Goal: Task Accomplishment & Management: Complete application form

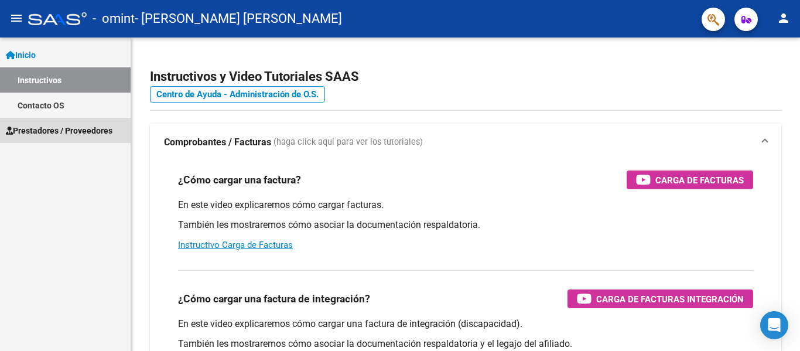
drag, startPoint x: 86, startPoint y: 129, endPoint x: 56, endPoint y: 134, distance: 30.2
click at [56, 134] on span "Prestadores / Proveedores" at bounding box center [59, 130] width 107 height 13
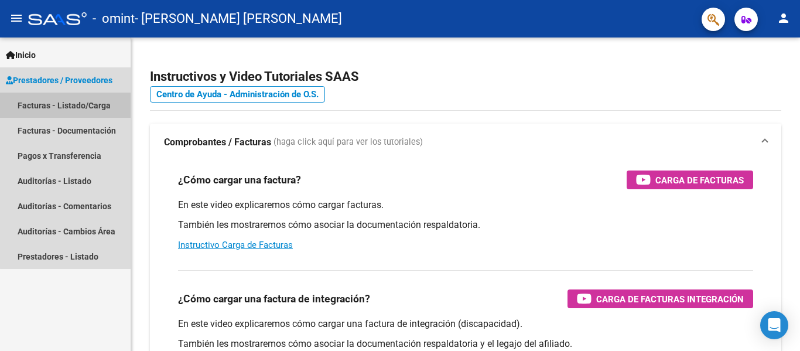
click at [76, 97] on link "Facturas - Listado/Carga" at bounding box center [65, 105] width 131 height 25
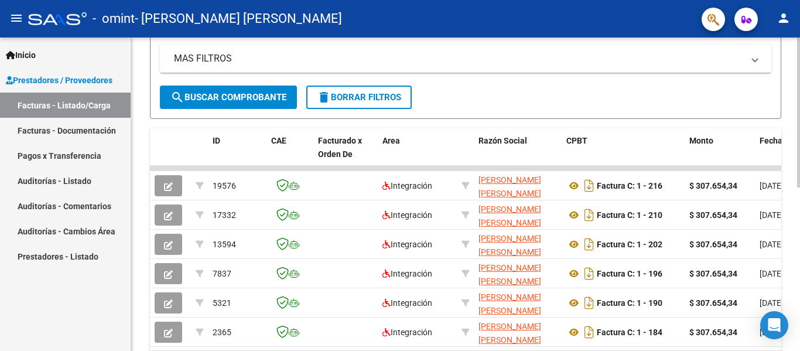
click at [800, 216] on div at bounding box center [799, 243] width 3 height 150
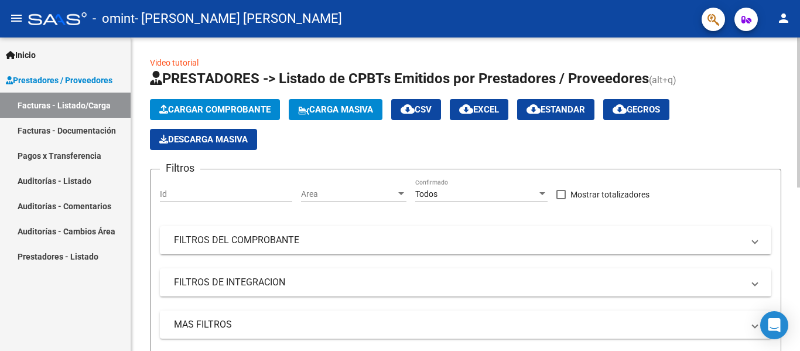
click at [800, 60] on div at bounding box center [799, 113] width 3 height 150
click at [232, 97] on app-list-header "PRESTADORES -> Listado de CPBTs Emitidos por Prestadores / Proveedores (alt+q) …" at bounding box center [466, 227] width 632 height 316
click at [230, 103] on button "Cargar Comprobante" at bounding box center [215, 109] width 130 height 21
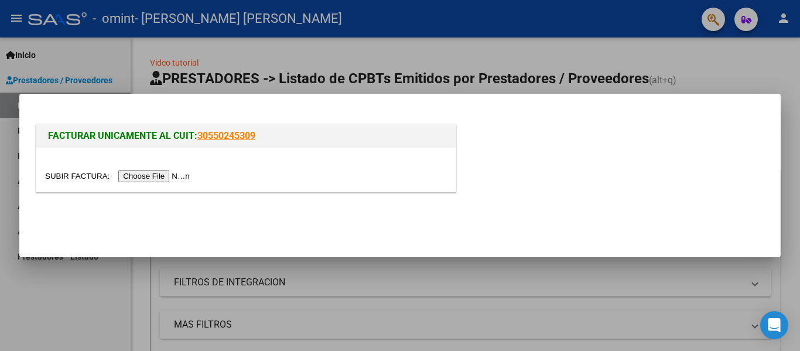
click at [178, 175] on input "file" at bounding box center [119, 176] width 148 height 12
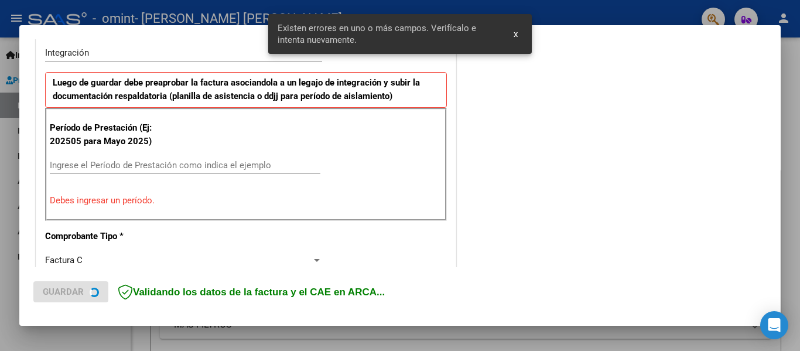
scroll to position [294, 0]
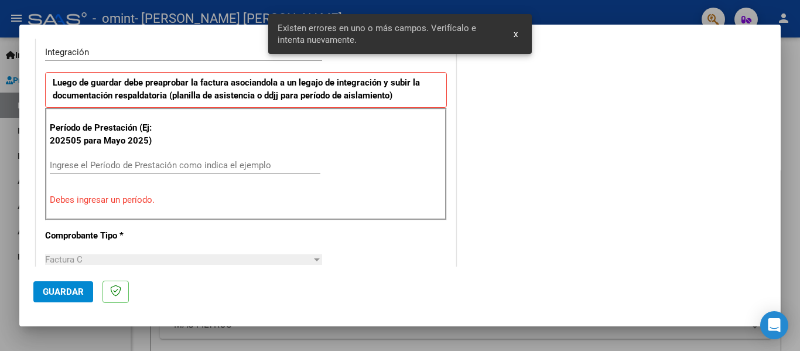
click at [164, 158] on div "Ingrese el Período de Prestación como indica el ejemplo" at bounding box center [185, 165] width 271 height 18
click at [163, 158] on div "Ingrese el Período de Prestación como indica el ejemplo" at bounding box center [185, 165] width 271 height 18
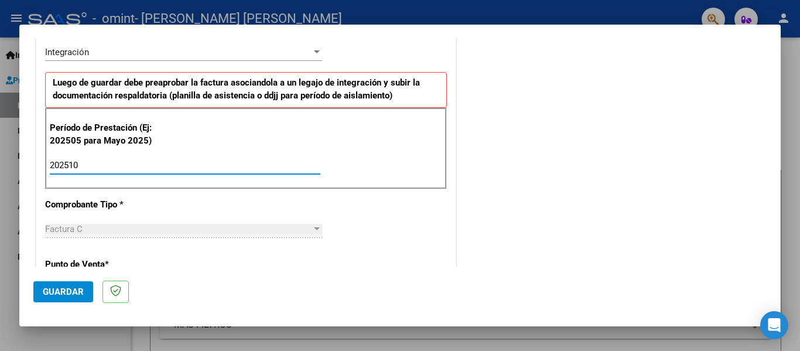
type input "202510"
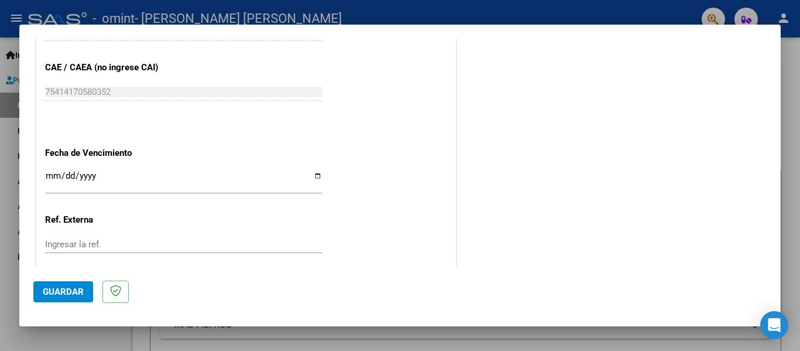
scroll to position [741, 0]
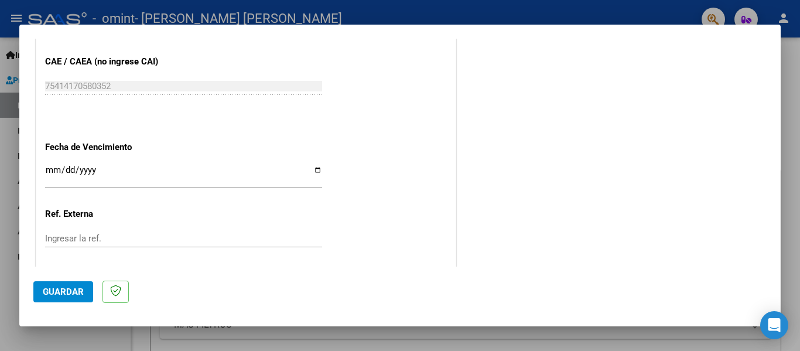
click at [87, 283] on button "Guardar" at bounding box center [63, 291] width 60 height 21
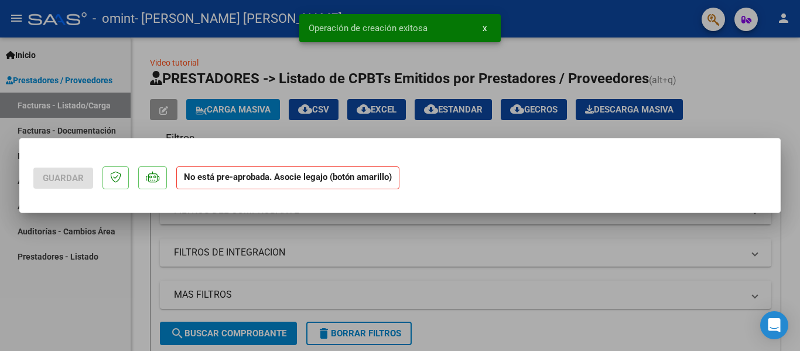
scroll to position [0, 0]
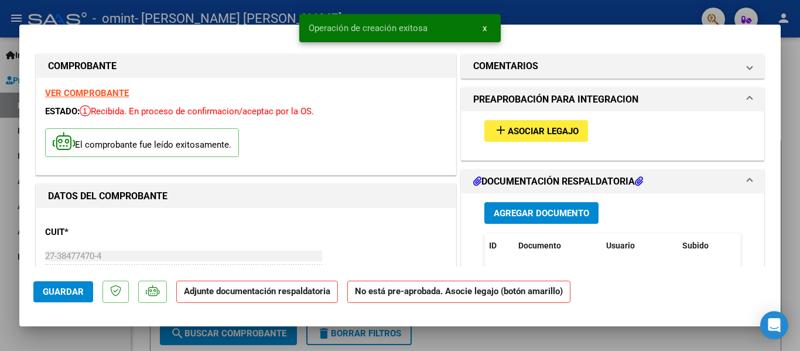
click at [524, 125] on span "add Asociar Legajo" at bounding box center [536, 130] width 85 height 11
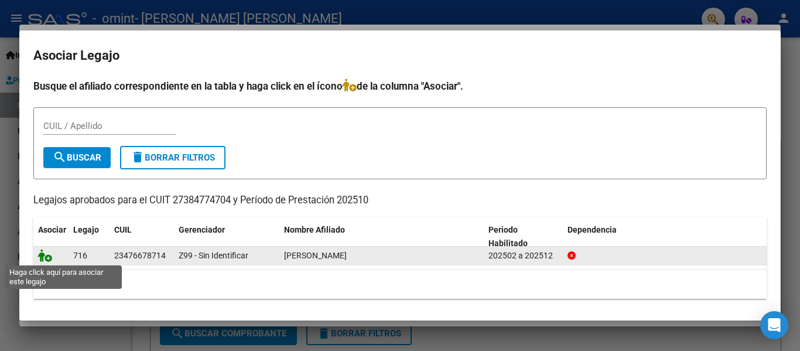
click at [42, 255] on icon at bounding box center [45, 255] width 14 height 13
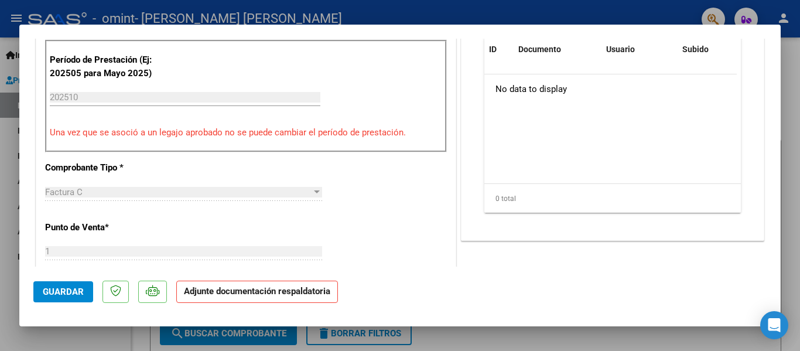
scroll to position [223, 0]
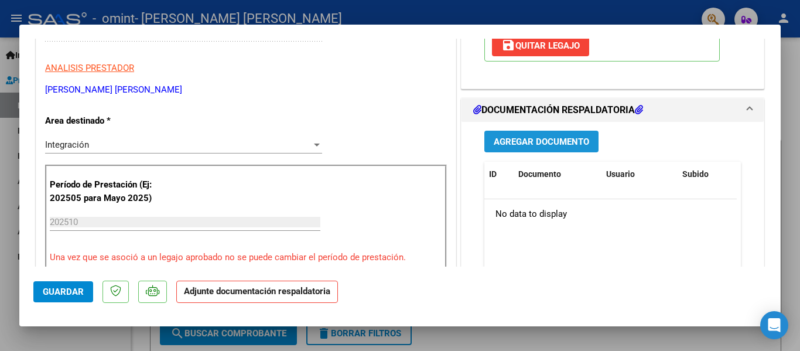
click at [546, 134] on button "Agregar Documento" at bounding box center [542, 142] width 114 height 22
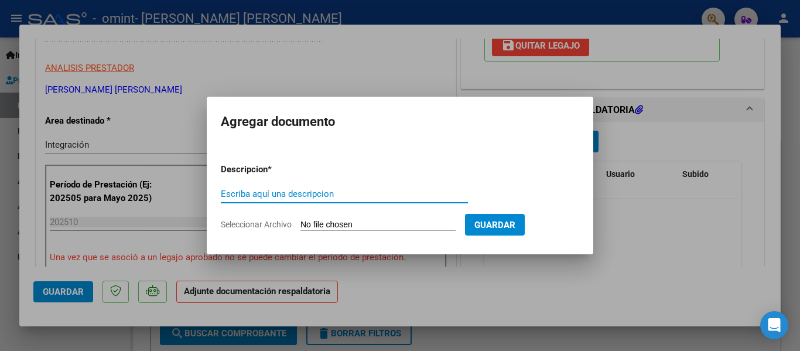
click at [377, 226] on input "Seleccionar Archivo" at bounding box center [378, 225] width 155 height 11
type input "C:\fakepath\Asistencia sept - [PERSON_NAME].pdf"
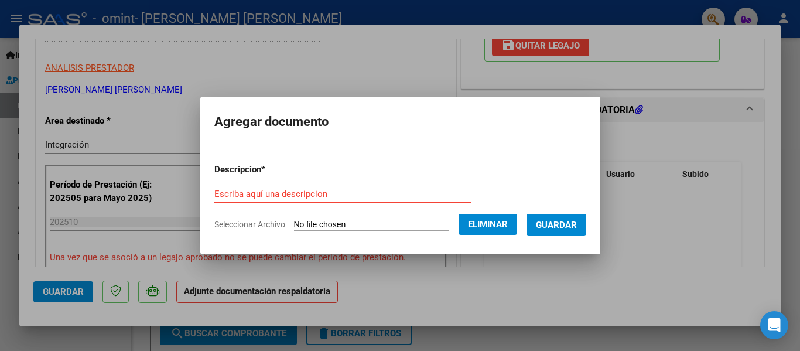
click at [566, 227] on span "Guardar" at bounding box center [556, 225] width 41 height 11
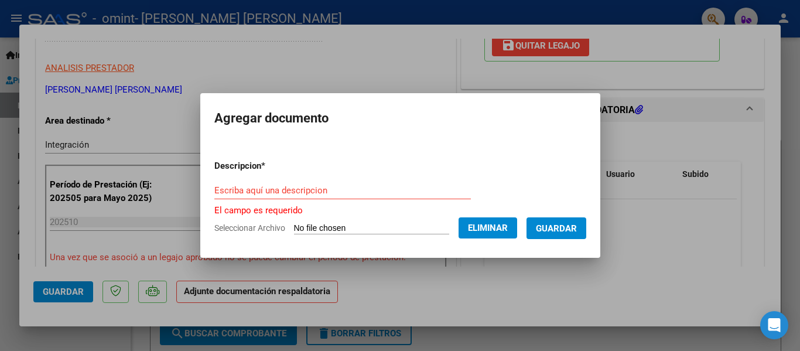
click at [339, 191] on input "Escriba aquí una descripcion" at bounding box center [342, 190] width 257 height 11
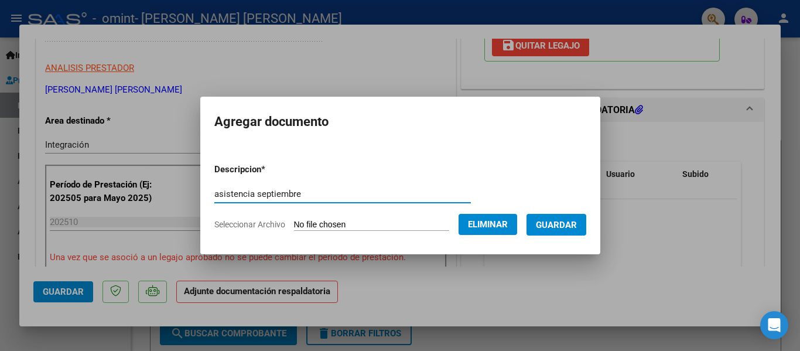
type input "asistencia septiembre"
click at [577, 221] on span "Guardar" at bounding box center [556, 225] width 41 height 11
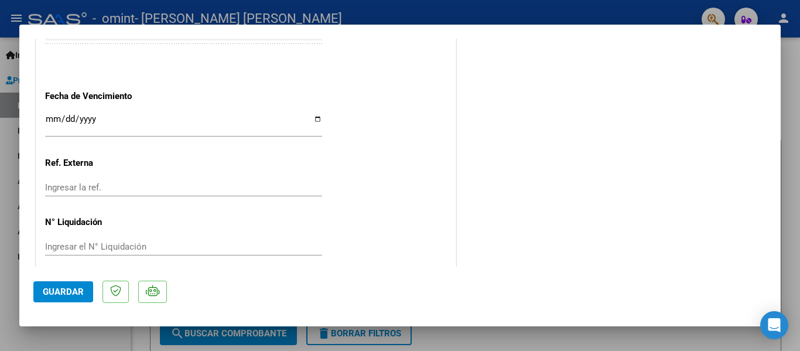
scroll to position [821, 0]
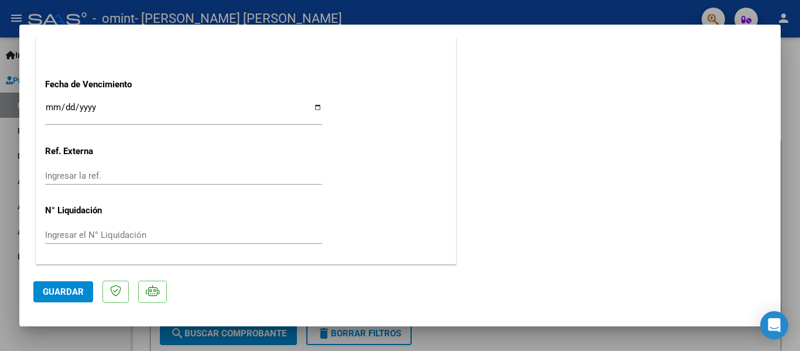
click at [54, 290] on span "Guardar" at bounding box center [63, 292] width 41 height 11
click at [87, 334] on div at bounding box center [400, 175] width 800 height 351
type input "$ 0,00"
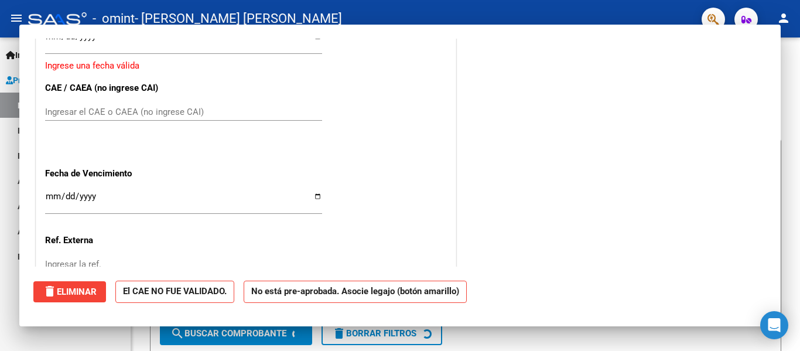
scroll to position [0, 0]
